Goal: Task Accomplishment & Management: Use online tool/utility

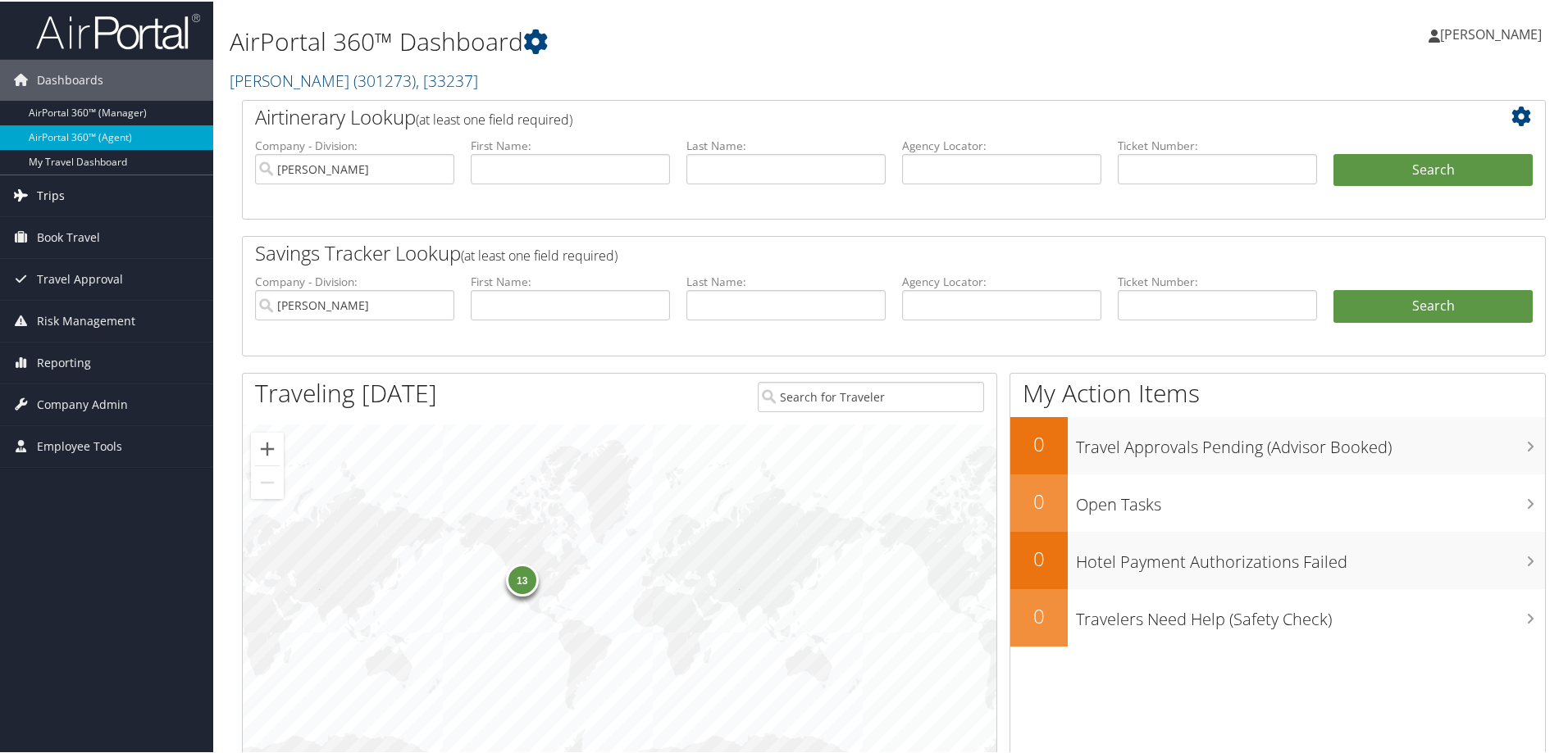
click at [107, 189] on link "Trips" at bounding box center [107, 194] width 213 height 41
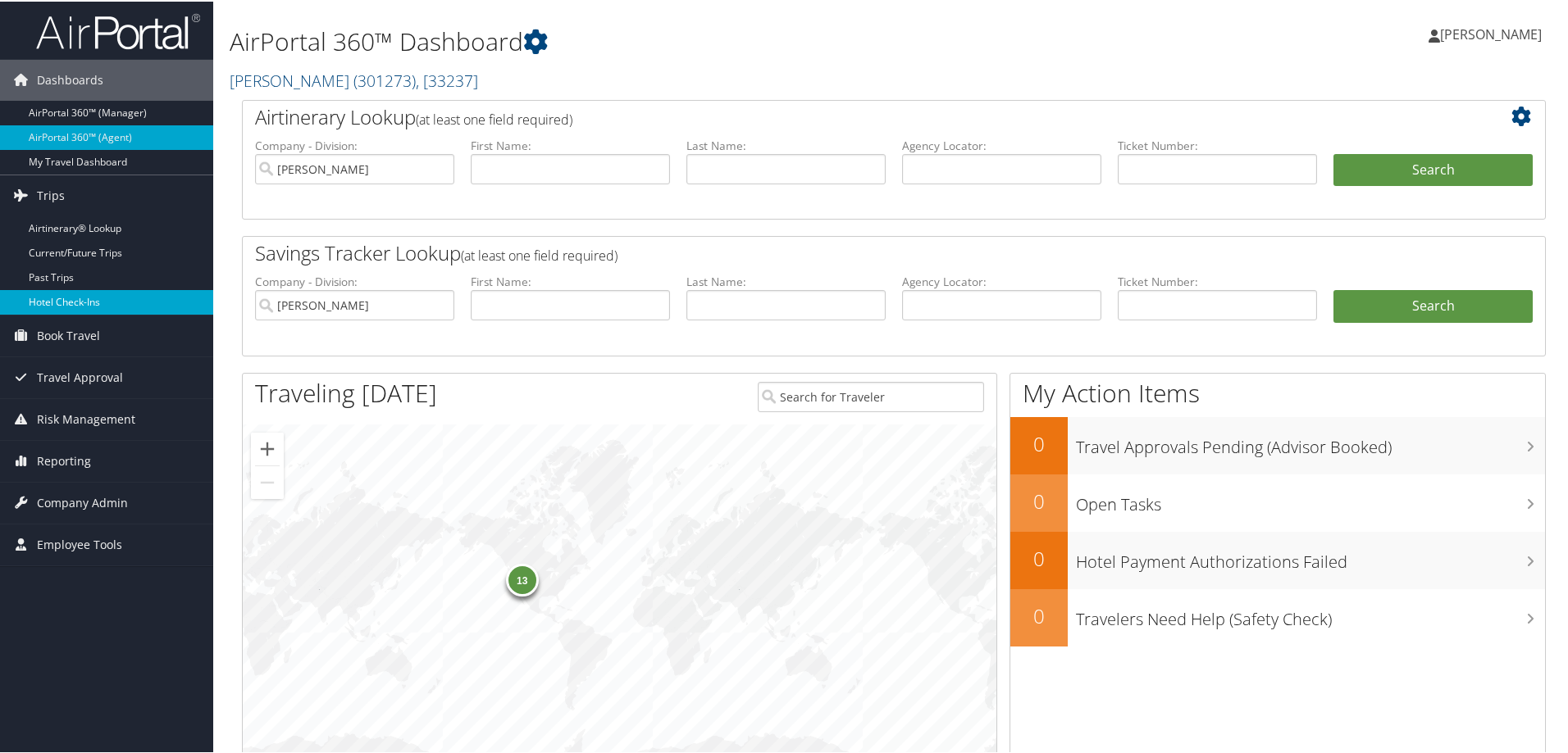
click at [121, 298] on link "Hotel Check-ins" at bounding box center [107, 301] width 213 height 24
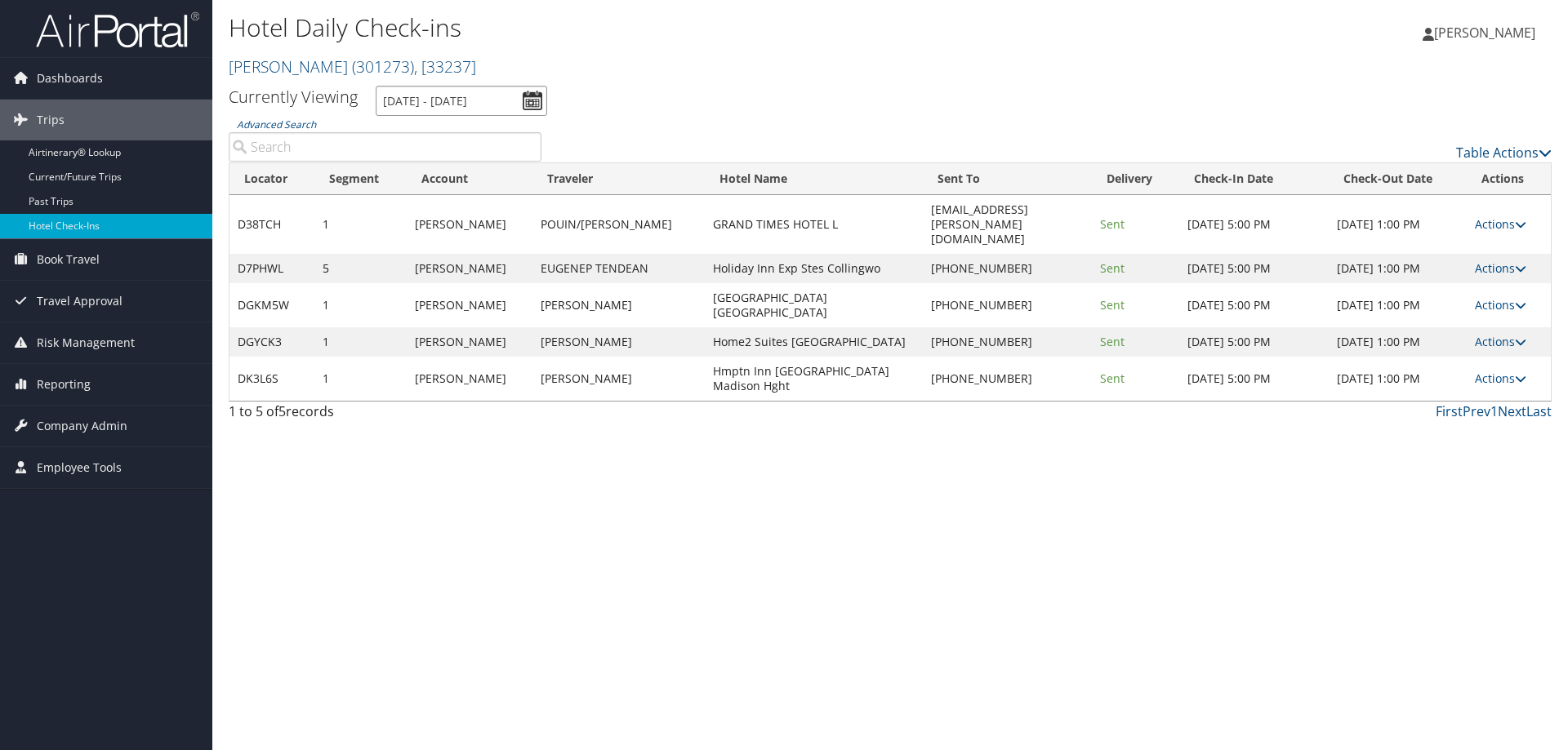
click at [490, 103] on input "[DATE] - [DATE]" at bounding box center [461, 101] width 171 height 30
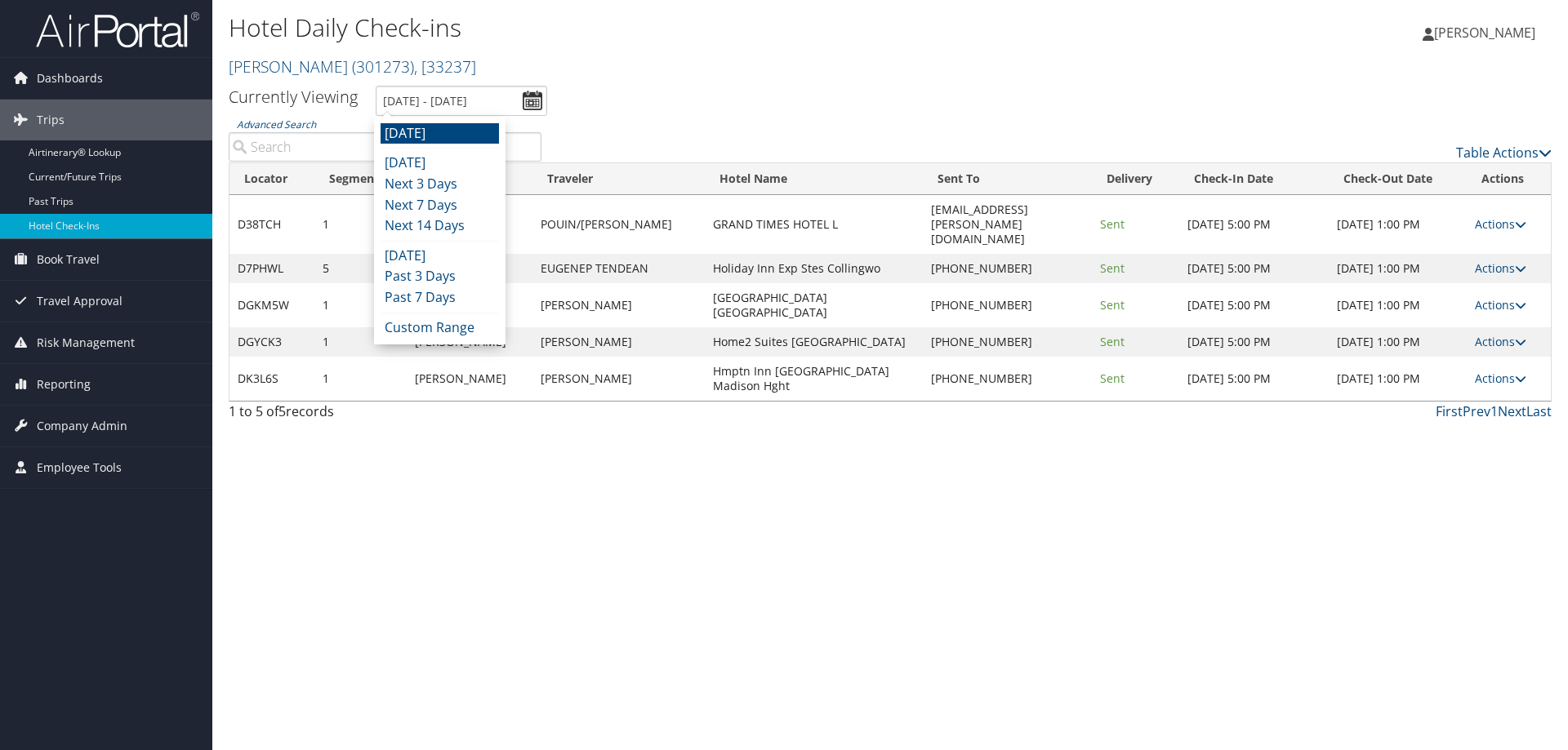
click at [478, 134] on li "[DATE]" at bounding box center [440, 134] width 118 height 21
type input "[DATE] - [DATE]"
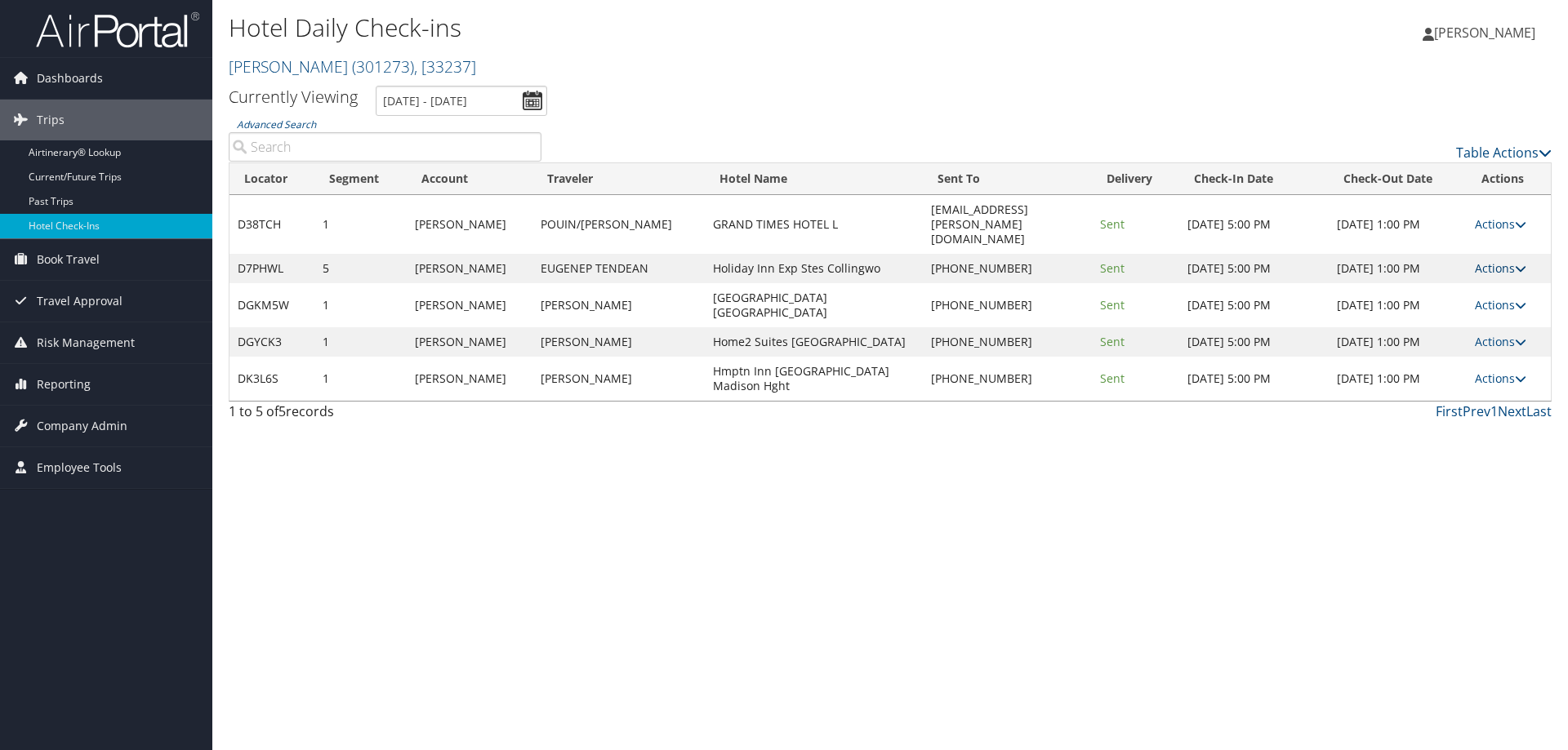
click at [1506, 261] on link "Actions" at bounding box center [1500, 269] width 51 height 16
click at [1479, 274] on link "Resend" at bounding box center [1450, 263] width 140 height 28
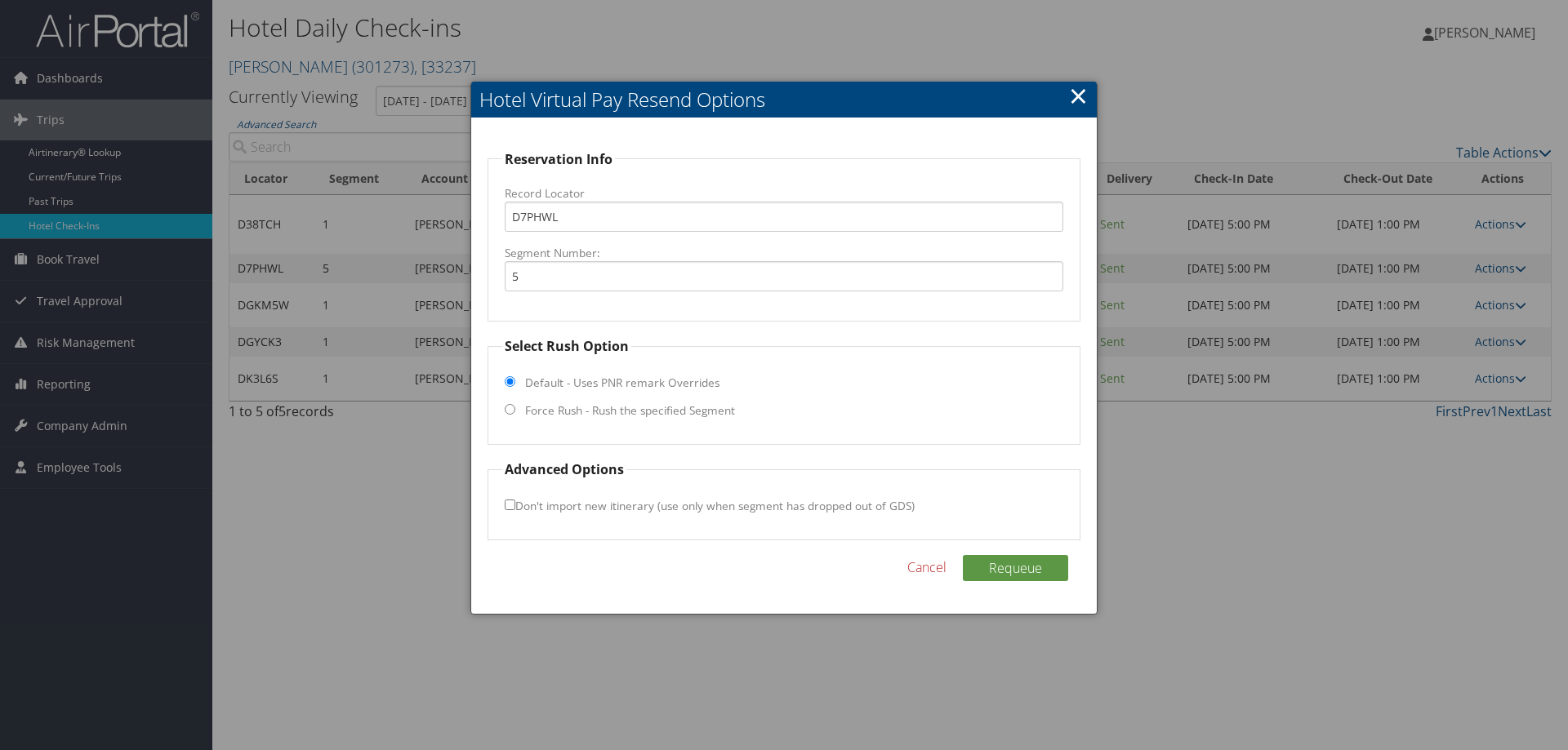
click at [553, 408] on label "Force Rush - Rush the specified Segment" at bounding box center [629, 410] width 209 height 17
click at [515, 408] on input "Force Rush - Rush the specified Segment" at bounding box center [510, 409] width 10 height 10
radio input "true"
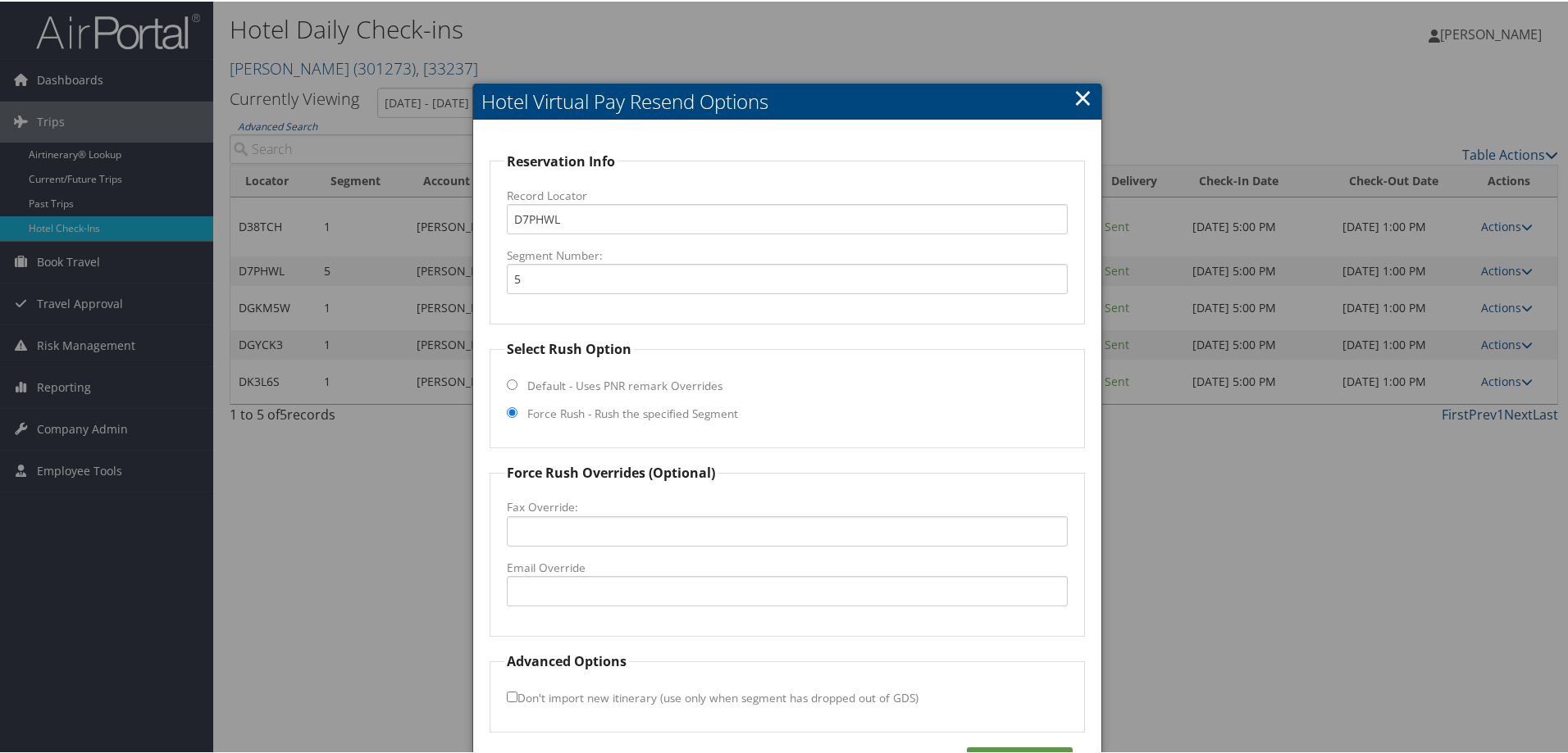
drag, startPoint x: 574, startPoint y: 564, endPoint x: 577, endPoint y: 580, distance: 16.3
click at [574, 567] on label "Email Override" at bounding box center [787, 566] width 561 height 17
click at [574, 575] on input "Email Override" at bounding box center [787, 590] width 561 height 31
click at [577, 582] on input "Email Override" at bounding box center [787, 590] width 561 height 31
paste input "[EMAIL_ADDRESS][DOMAIN_NAME]"
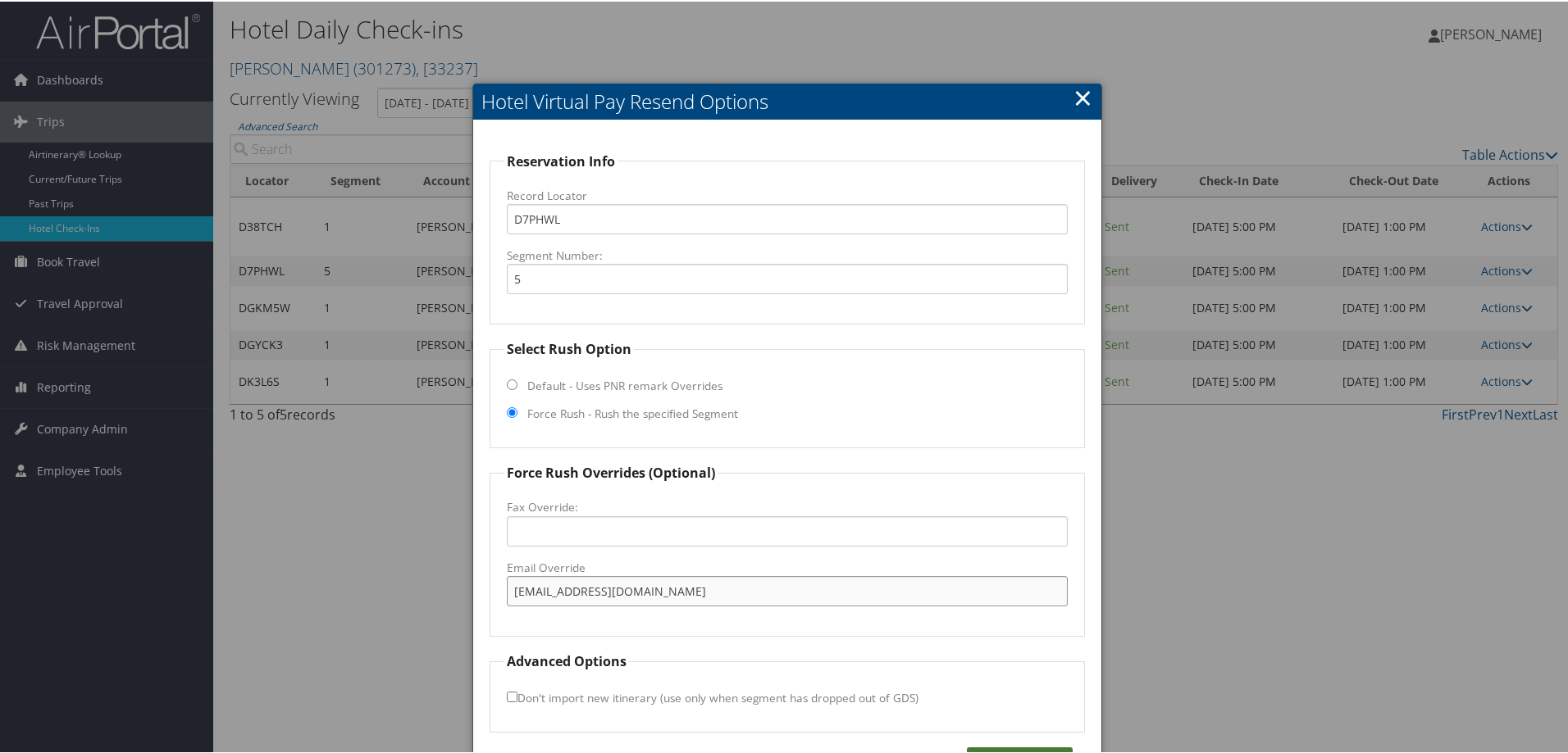
type input "[EMAIL_ADDRESS][DOMAIN_NAME]"
click at [1033, 750] on button "Requeue" at bounding box center [1020, 759] width 106 height 26
